Goal: Task Accomplishment & Management: Use online tool/utility

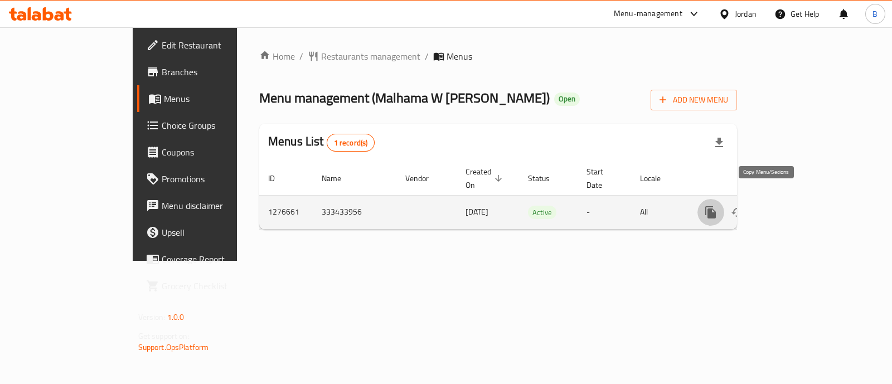
click at [716, 206] on icon "more" at bounding box center [710, 212] width 11 height 12
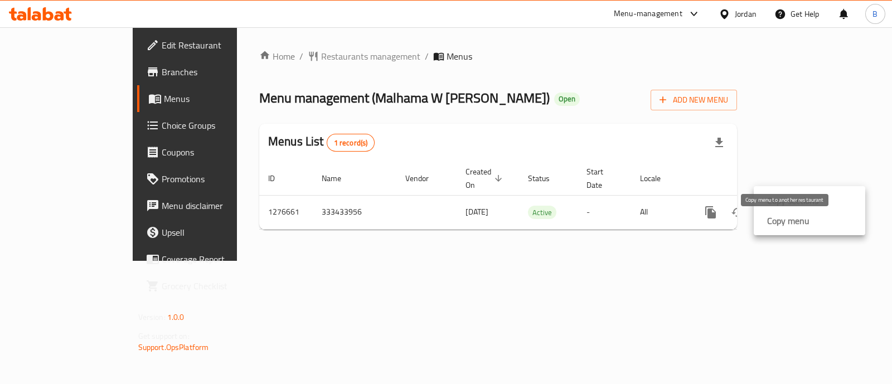
click at [788, 221] on strong "Copy menu" at bounding box center [788, 220] width 42 height 13
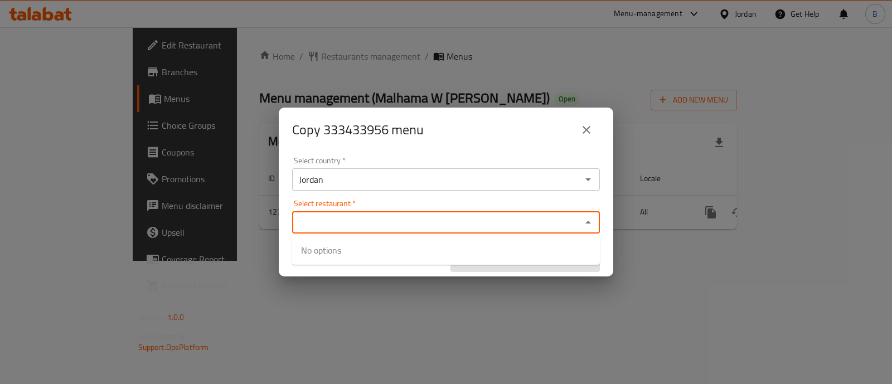
click at [460, 218] on input "Select restaurant   *" at bounding box center [436, 223] width 283 height 16
paste input "Malhama W [PERSON_NAME] , Russayfa"
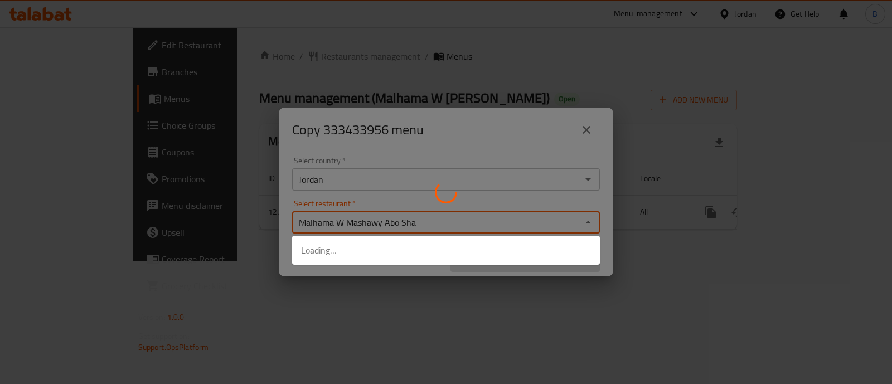
type input "Malhama W Mashawy Abo Sh"
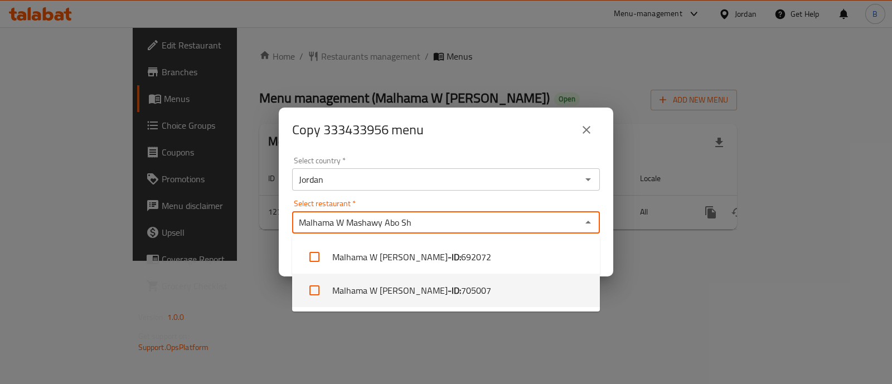
click at [510, 294] on li "Malhama W [PERSON_NAME] - ID: 705007" at bounding box center [446, 290] width 308 height 33
checkbox input "true"
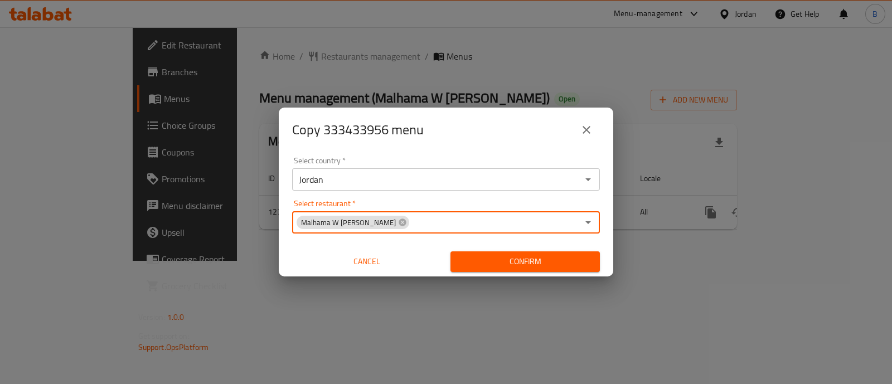
click at [493, 255] on span "Confirm" at bounding box center [525, 262] width 132 height 14
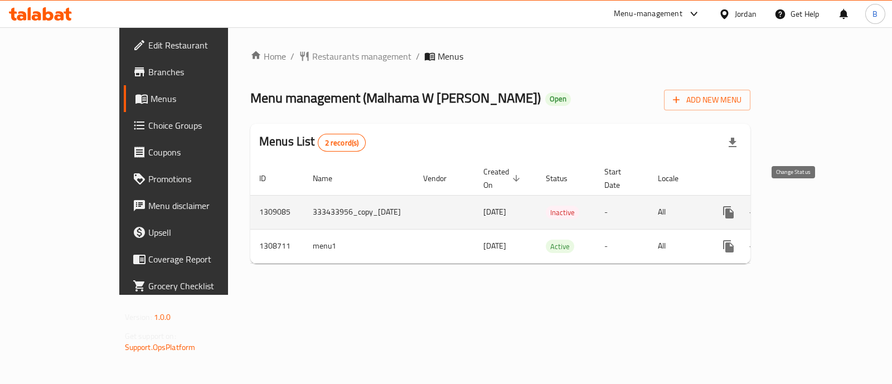
click at [769, 205] on button "enhanced table" at bounding box center [755, 212] width 27 height 27
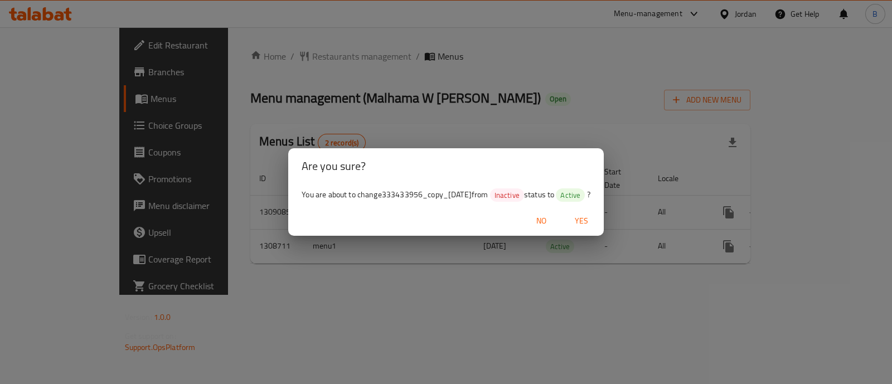
click at [586, 224] on span "Yes" at bounding box center [581, 221] width 27 height 14
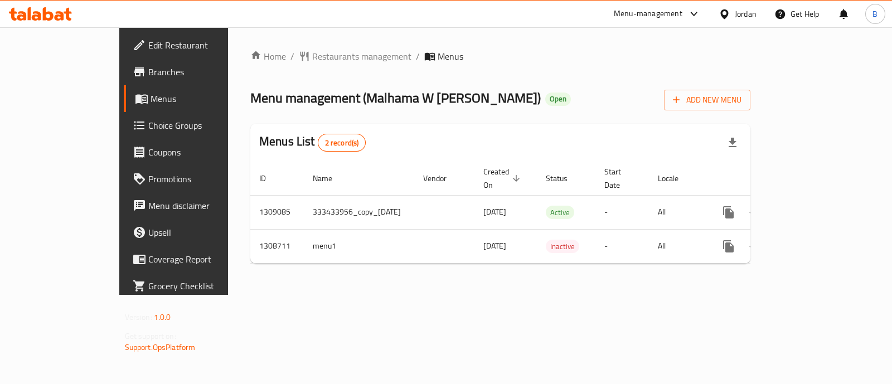
click at [148, 43] on span "Edit Restaurant" at bounding box center [203, 44] width 111 height 13
